Goal: Information Seeking & Learning: Learn about a topic

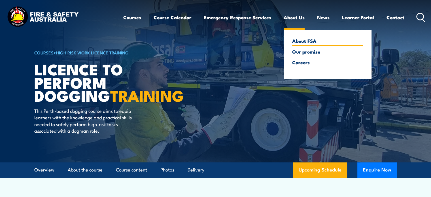
click at [296, 40] on link "About FSA" at bounding box center [327, 40] width 71 height 5
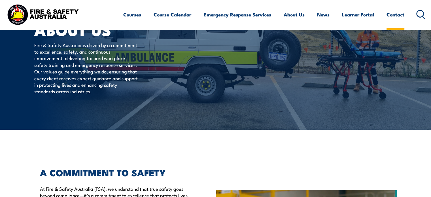
scroll to position [25, 0]
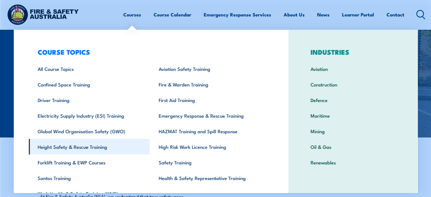
click at [79, 148] on link "Height Safety & Rescue Training" at bounding box center [89, 147] width 121 height 16
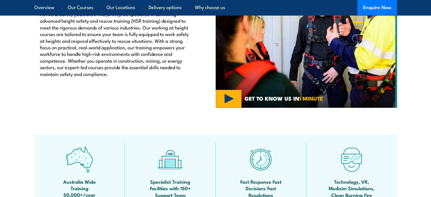
scroll to position [113, 0]
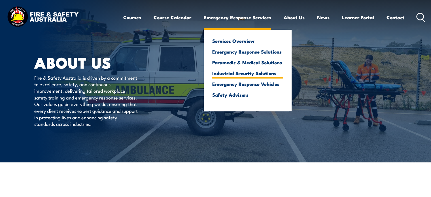
click at [244, 74] on link "Industrial Security Solutions" at bounding box center [247, 73] width 71 height 5
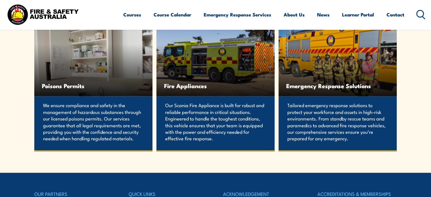
scroll to position [1090, 0]
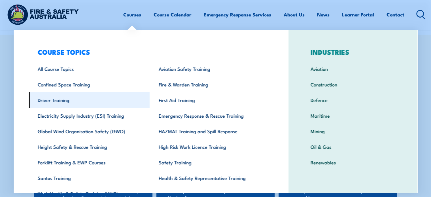
click at [61, 101] on link "Driver Training" at bounding box center [89, 100] width 121 height 16
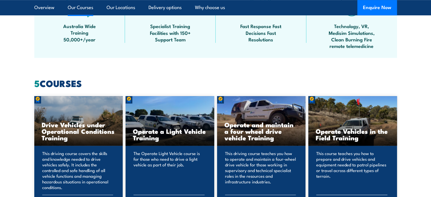
scroll to position [340, 0]
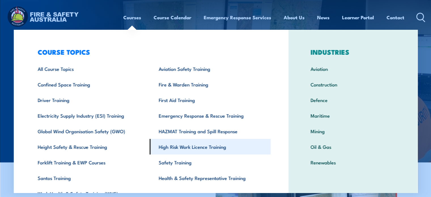
click at [201, 149] on link "High Risk Work Licence Training" at bounding box center [210, 147] width 121 height 16
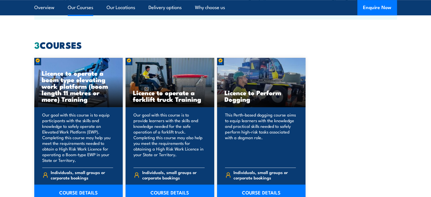
scroll to position [453, 0]
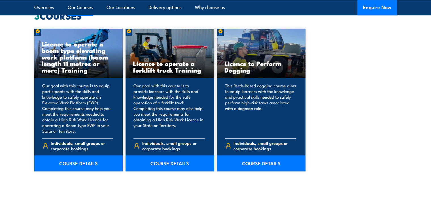
click at [266, 102] on p "This Perth-based dogging course aims to equip learners with the knowledge and p…" at bounding box center [260, 108] width 71 height 51
click at [261, 163] on link "COURSE DETAILS" at bounding box center [261, 163] width 89 height 16
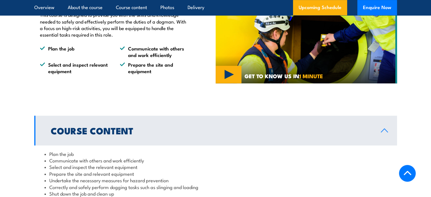
scroll to position [425, 0]
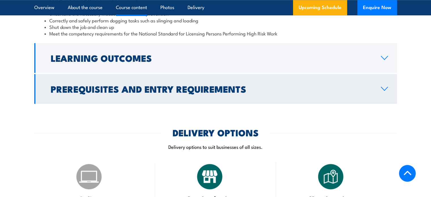
click at [148, 93] on h2 "Prerequisites and Entry Requirements" at bounding box center [211, 89] width 321 height 8
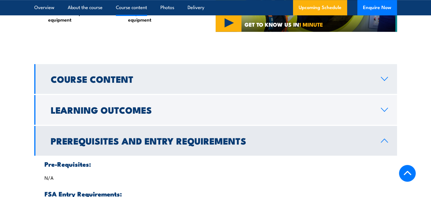
scroll to position [385, 0]
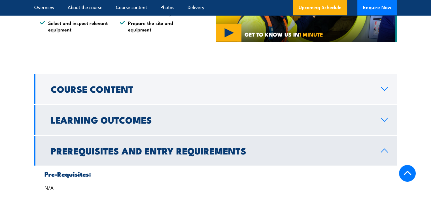
click at [124, 124] on h2 "Learning Outcomes" at bounding box center [211, 120] width 321 height 8
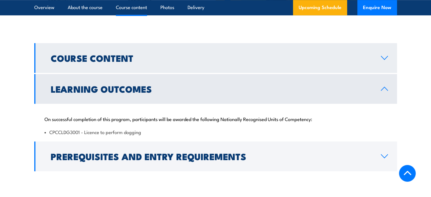
scroll to position [413, 0]
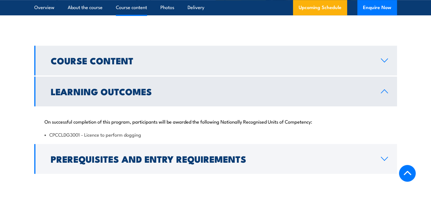
click at [99, 64] on h2 "Course Content" at bounding box center [211, 60] width 321 height 8
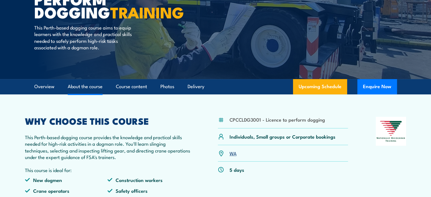
scroll to position [73, 0]
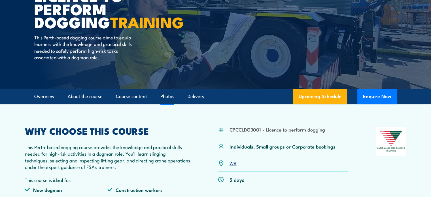
click at [169, 103] on link "Photos" at bounding box center [167, 96] width 14 height 15
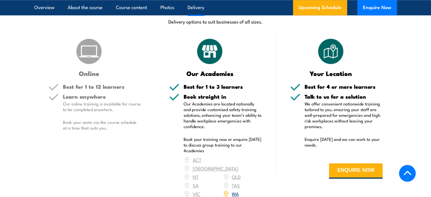
scroll to position [644, 0]
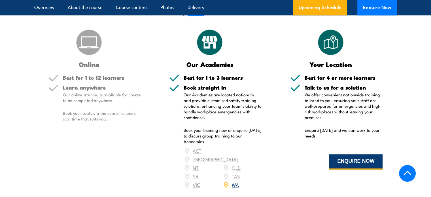
click at [352, 168] on button "ENQUIRE NOW" at bounding box center [356, 161] width 54 height 15
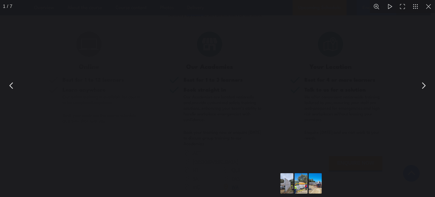
scroll to position [644, 0]
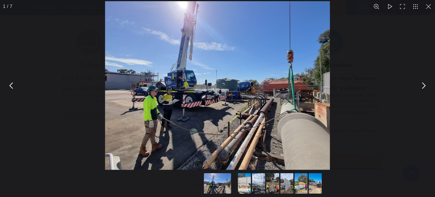
click at [368, 115] on div "You can close this modal content with the ESC key" at bounding box center [217, 85] width 435 height 171
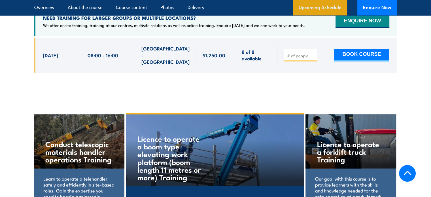
scroll to position [852, 0]
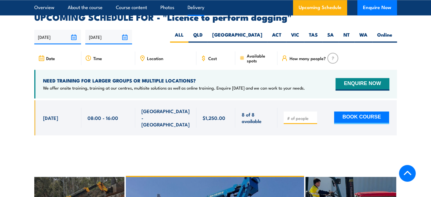
click at [193, 9] on link "Delivery" at bounding box center [196, 7] width 17 height 15
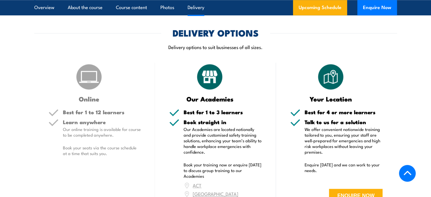
scroll to position [609, 0]
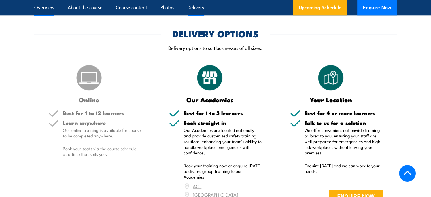
click at [42, 8] on link "Overview" at bounding box center [44, 7] width 20 height 15
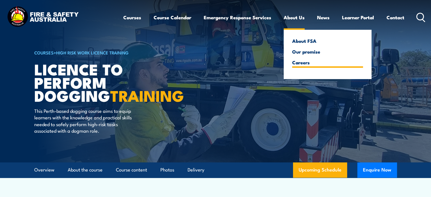
click at [298, 65] on link "Careers" at bounding box center [327, 62] width 71 height 5
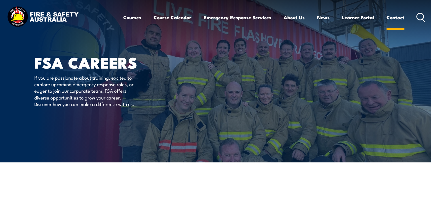
click at [398, 20] on link "Contact" at bounding box center [396, 17] width 18 height 15
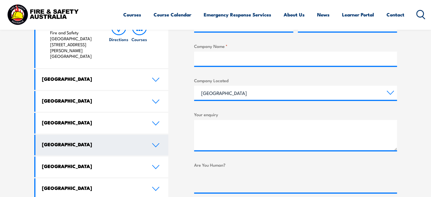
scroll to position [312, 0]
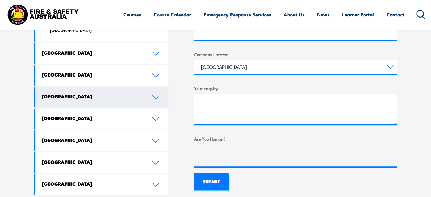
click at [65, 93] on h4 "[GEOGRAPHIC_DATA]" at bounding box center [92, 96] width 101 height 6
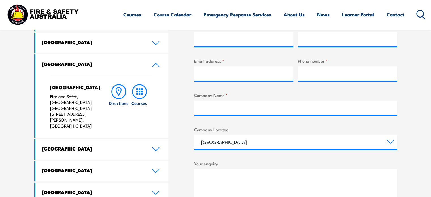
scroll to position [227, 0]
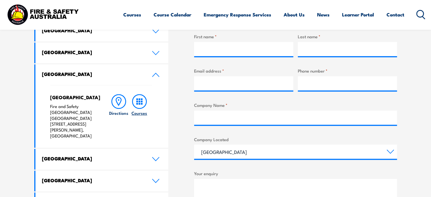
click at [139, 113] on h6 "Courses" at bounding box center [139, 113] width 16 height 6
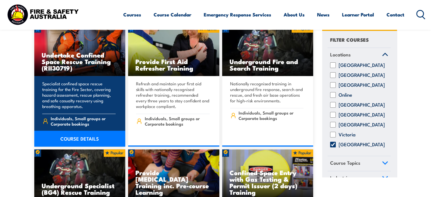
scroll to position [312, 0]
click at [77, 98] on p "Specialist confined space rescue training for the Fire Sector, covering hazard …" at bounding box center [79, 95] width 74 height 28
click at [72, 133] on link "COURSE DETAILS" at bounding box center [79, 139] width 91 height 16
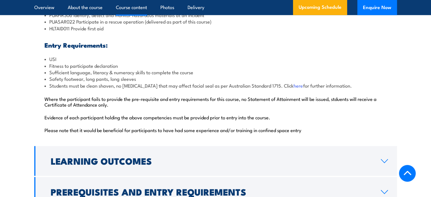
scroll to position [737, 0]
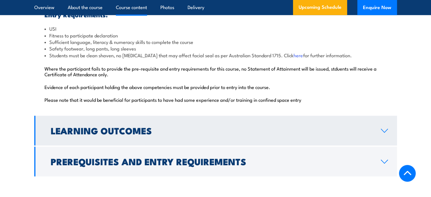
click at [184, 126] on h2 "Learning Outcomes" at bounding box center [211, 130] width 321 height 8
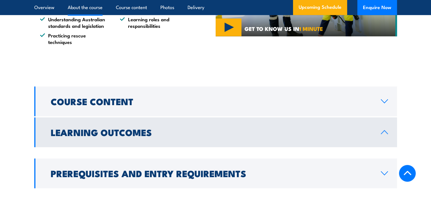
scroll to position [471, 0]
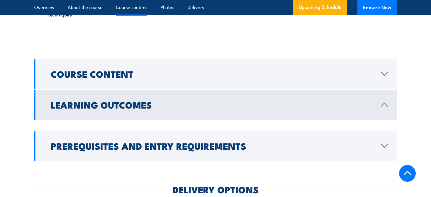
click at [114, 101] on h2 "Learning Outcomes" at bounding box center [211, 105] width 321 height 8
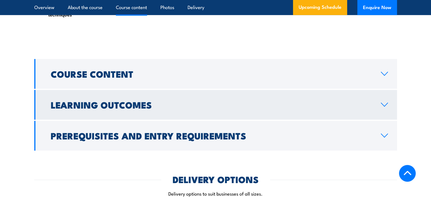
click at [114, 101] on h2 "Learning Outcomes" at bounding box center [211, 105] width 321 height 8
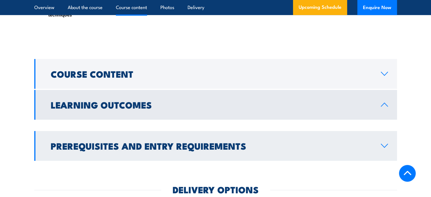
click at [119, 142] on h2 "Prerequisites and Entry Requirements" at bounding box center [211, 146] width 321 height 8
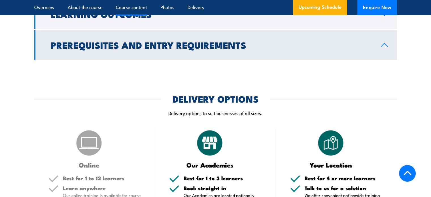
scroll to position [499, 0]
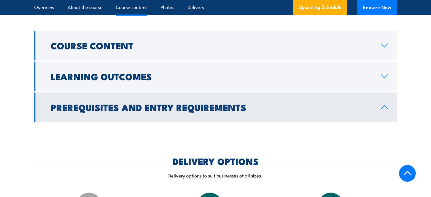
click at [122, 103] on h2 "Prerequisites and Entry Requirements" at bounding box center [211, 107] width 321 height 8
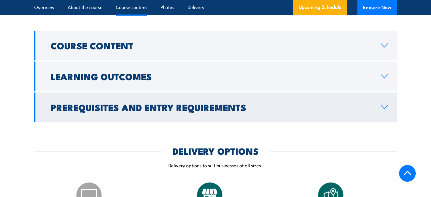
click at [129, 103] on h2 "Prerequisites and Entry Requirements" at bounding box center [211, 107] width 321 height 8
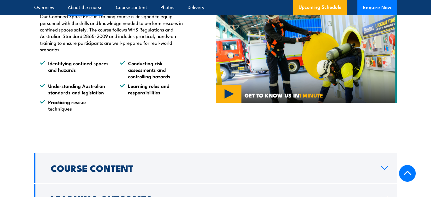
scroll to position [375, 0]
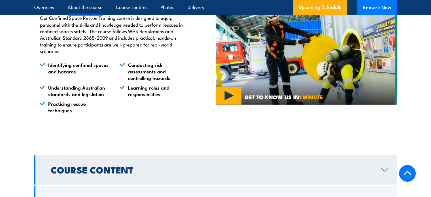
click at [101, 165] on h2 "Course Content" at bounding box center [211, 169] width 321 height 8
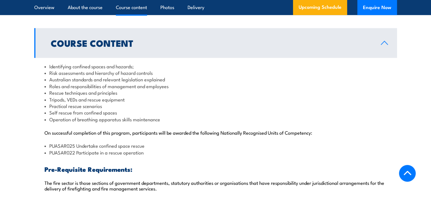
scroll to position [488, 0]
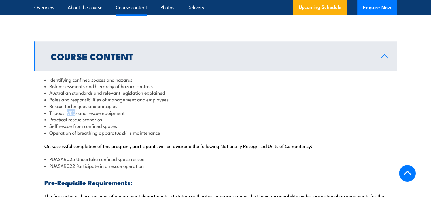
drag, startPoint x: 68, startPoint y: 99, endPoint x: 76, endPoint y: 99, distance: 7.9
click at [76, 109] on li "Tripods, VEDs and rescue equipment" at bounding box center [215, 112] width 342 height 7
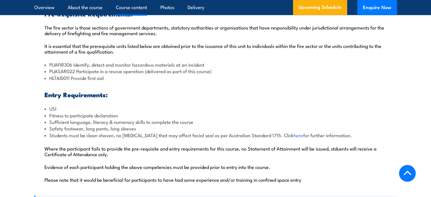
scroll to position [658, 0]
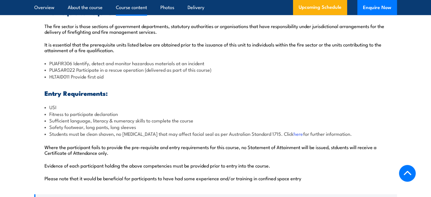
click at [294, 130] on link "here" at bounding box center [299, 133] width 10 height 7
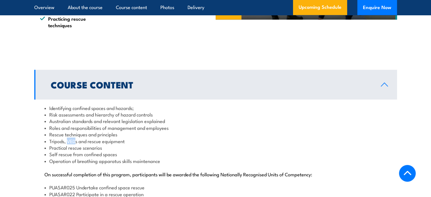
scroll to position [318, 0]
